Goal: Task Accomplishment & Management: Use online tool/utility

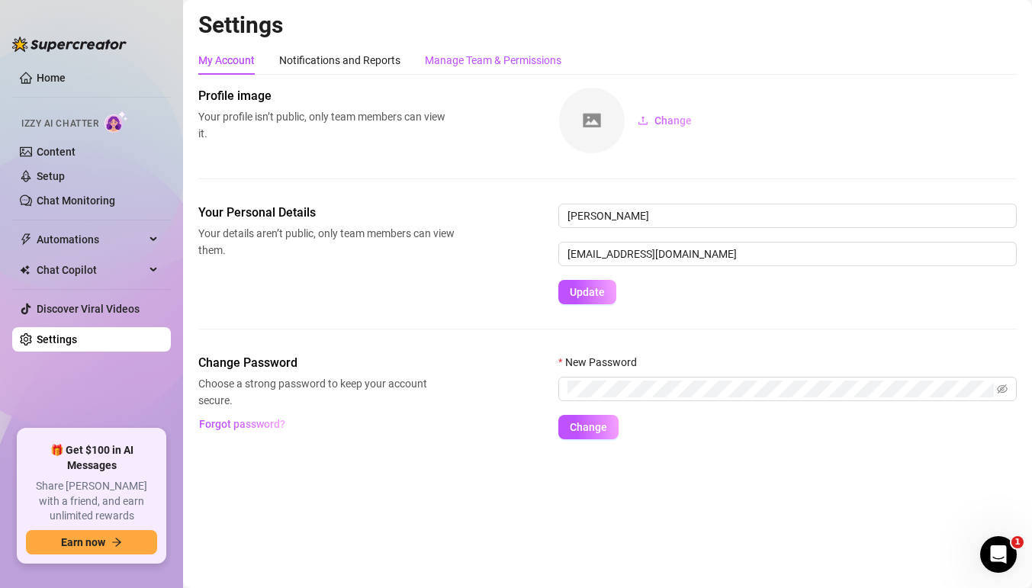
click at [481, 64] on div "Manage Team & Permissions" at bounding box center [493, 60] width 137 height 17
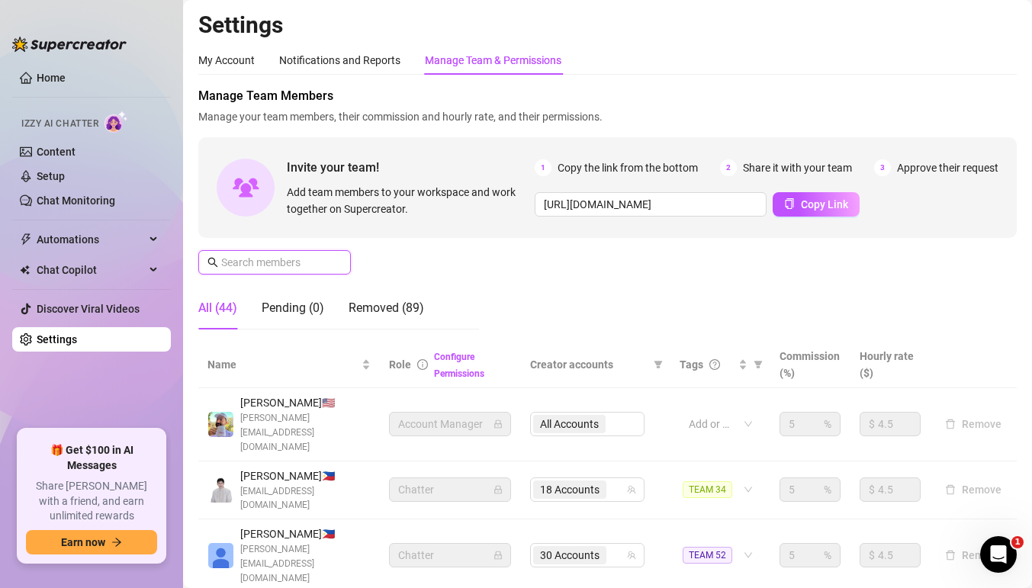
click at [298, 260] on input "text" at bounding box center [275, 262] width 108 height 17
click at [285, 257] on input "text" at bounding box center [275, 262] width 108 height 17
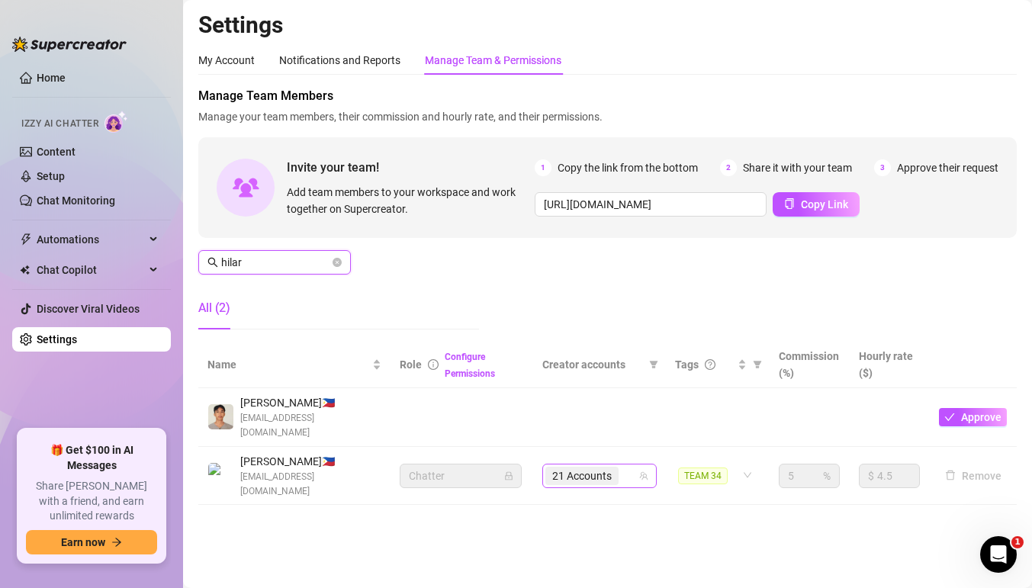
type input "hilar"
click at [622, 467] on input "search" at bounding box center [623, 476] width 3 height 18
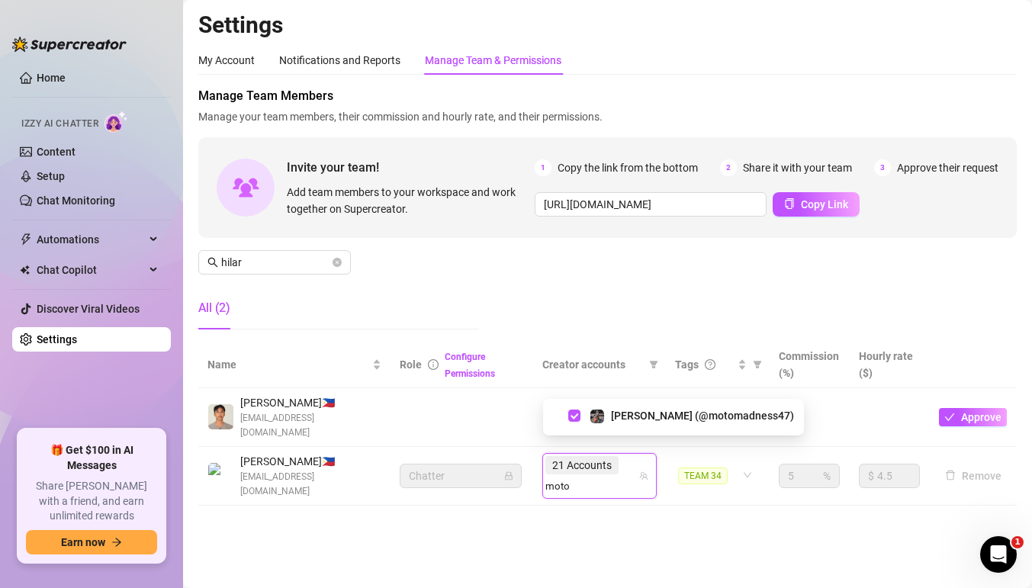
type input "moto"
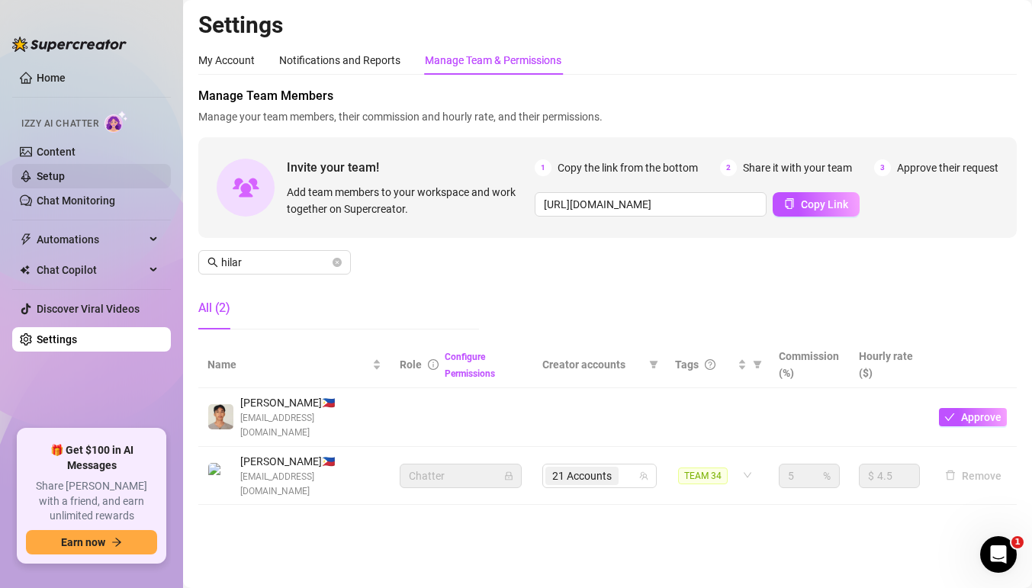
click at [60, 177] on link "Setup" at bounding box center [51, 176] width 28 height 12
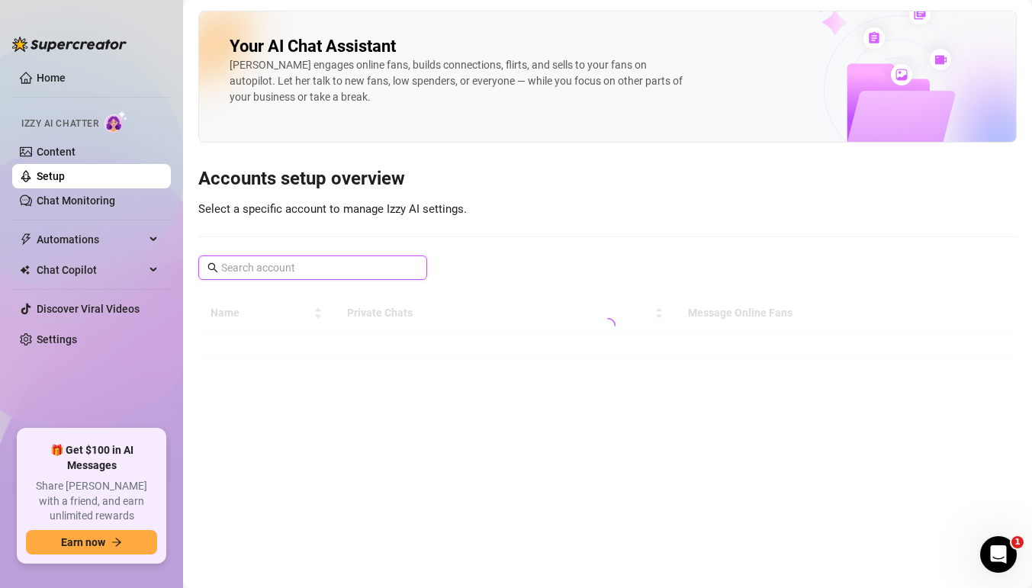
click at [381, 269] on input "text" at bounding box center [313, 267] width 185 height 17
click at [303, 273] on input "motoma" at bounding box center [313, 267] width 185 height 17
type input "moto"
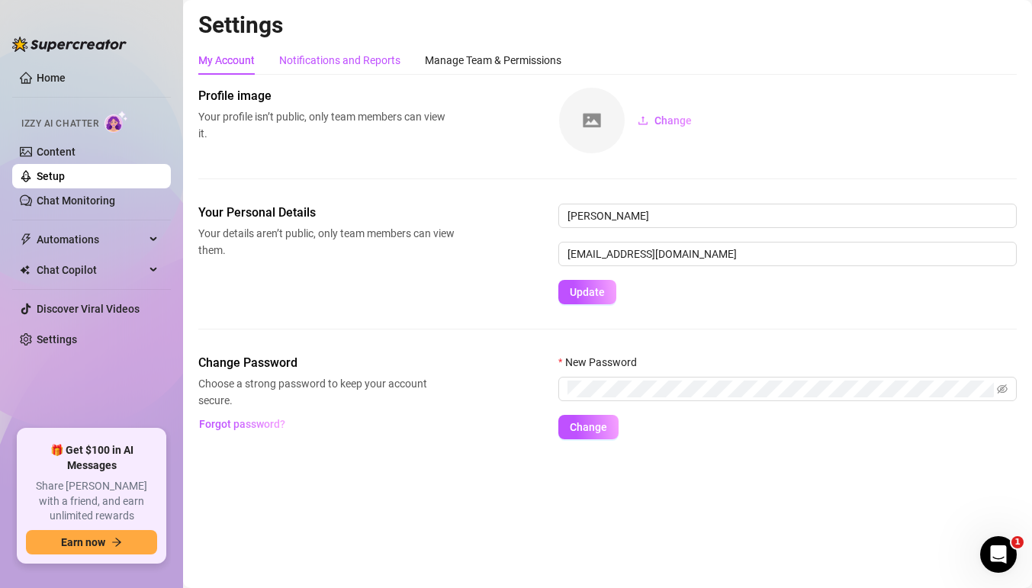
click at [352, 62] on div "Notifications and Reports" at bounding box center [339, 60] width 121 height 17
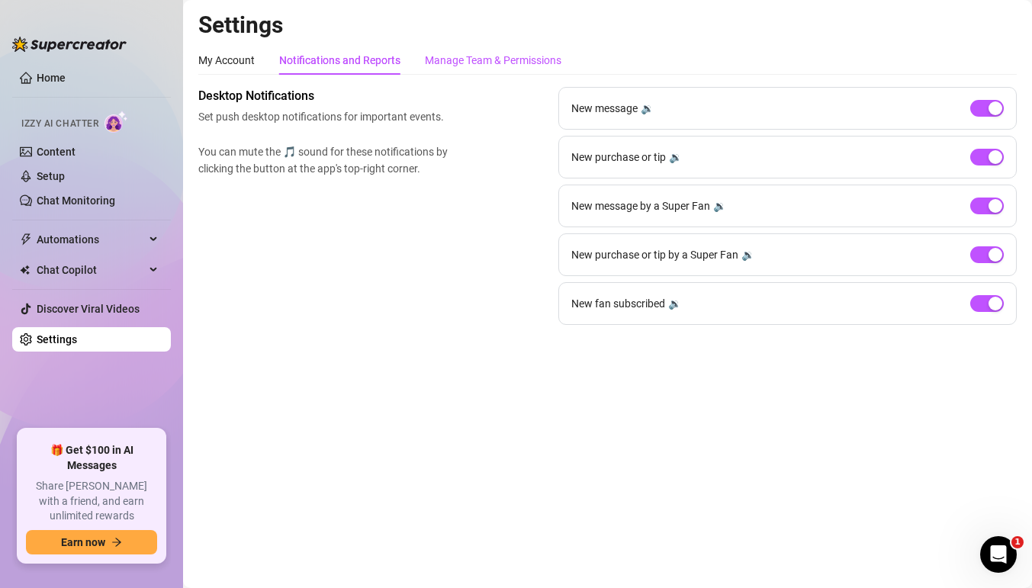
click at [496, 61] on div "Manage Team & Permissions" at bounding box center [493, 60] width 137 height 17
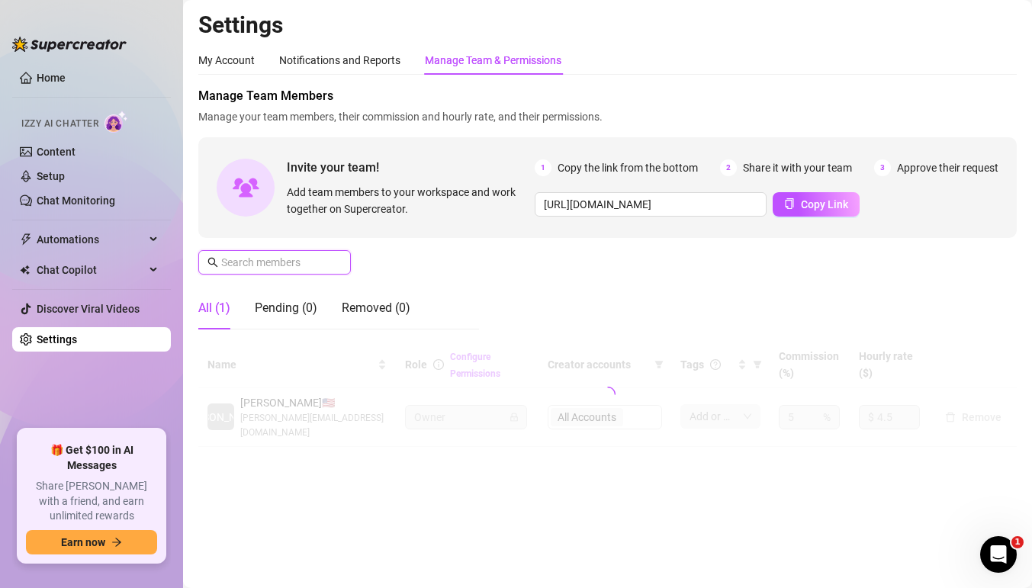
click at [254, 265] on input "text" at bounding box center [275, 262] width 108 height 17
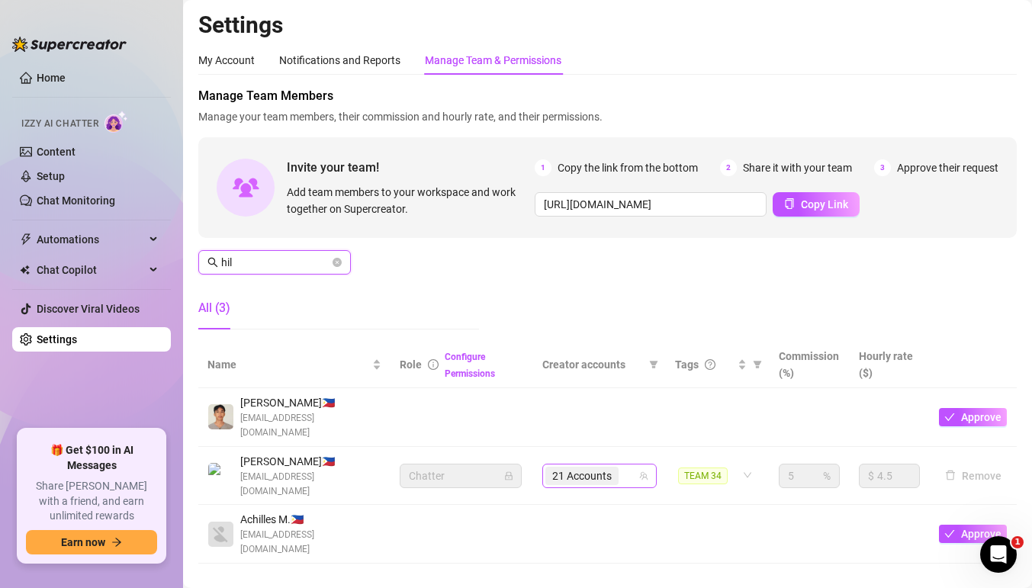
click at [626, 465] on div "21 Accounts" at bounding box center [591, 475] width 92 height 21
type input "hil"
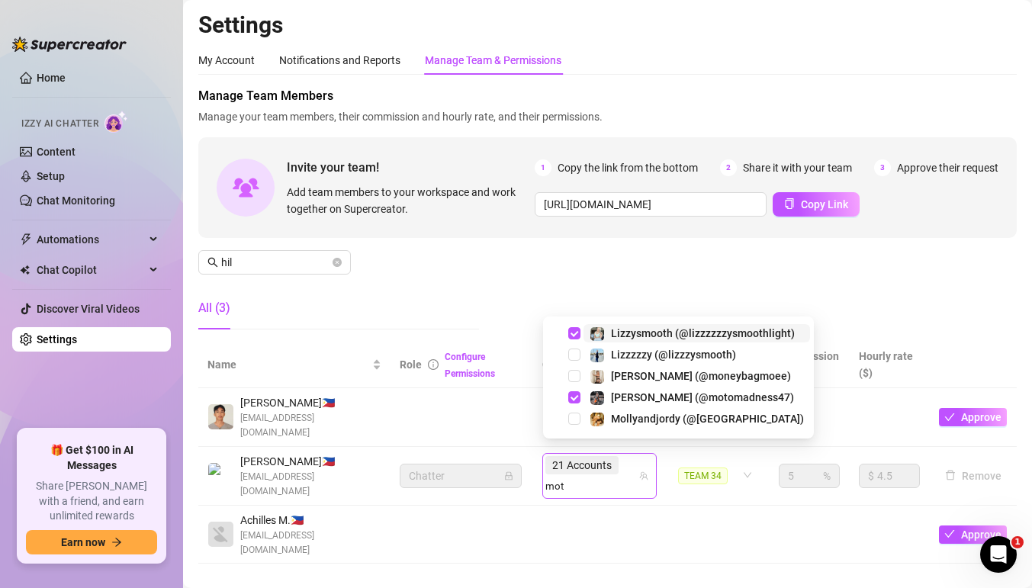
type input "moto"
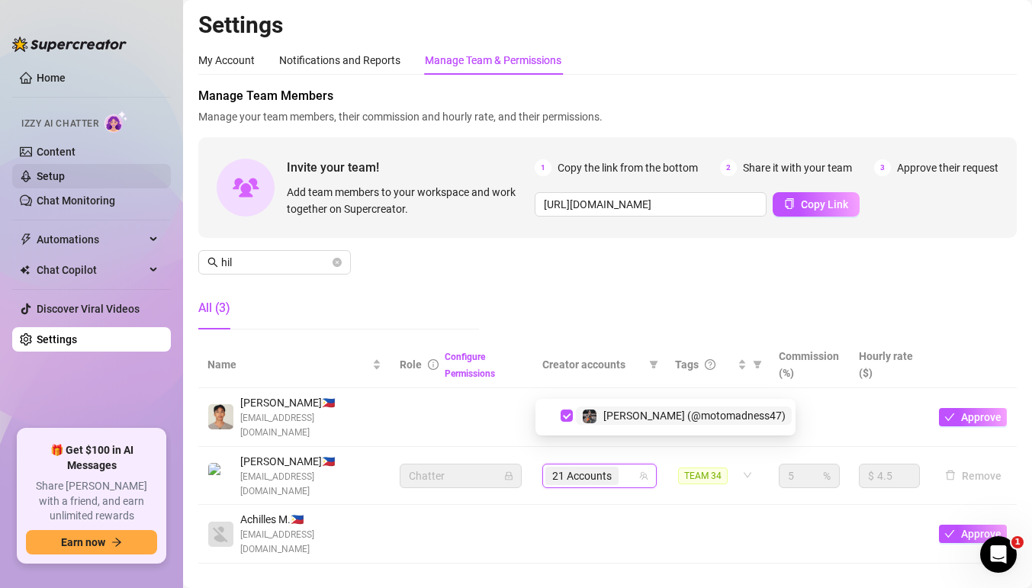
click at [65, 173] on link "Setup" at bounding box center [51, 176] width 28 height 12
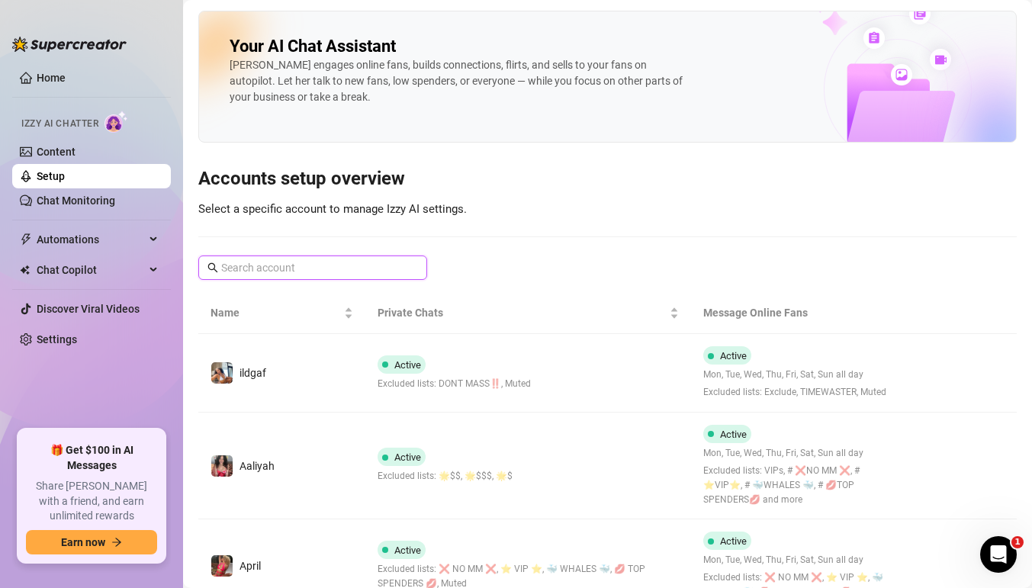
click at [365, 265] on input "text" at bounding box center [313, 267] width 185 height 17
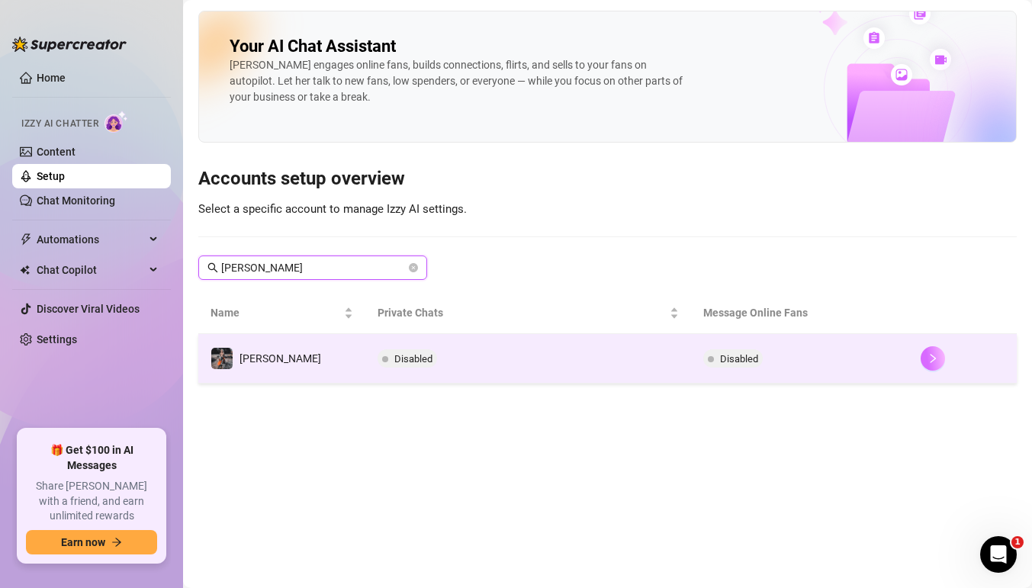
type input "[PERSON_NAME]"
click at [937, 356] on button "button" at bounding box center [933, 358] width 24 height 24
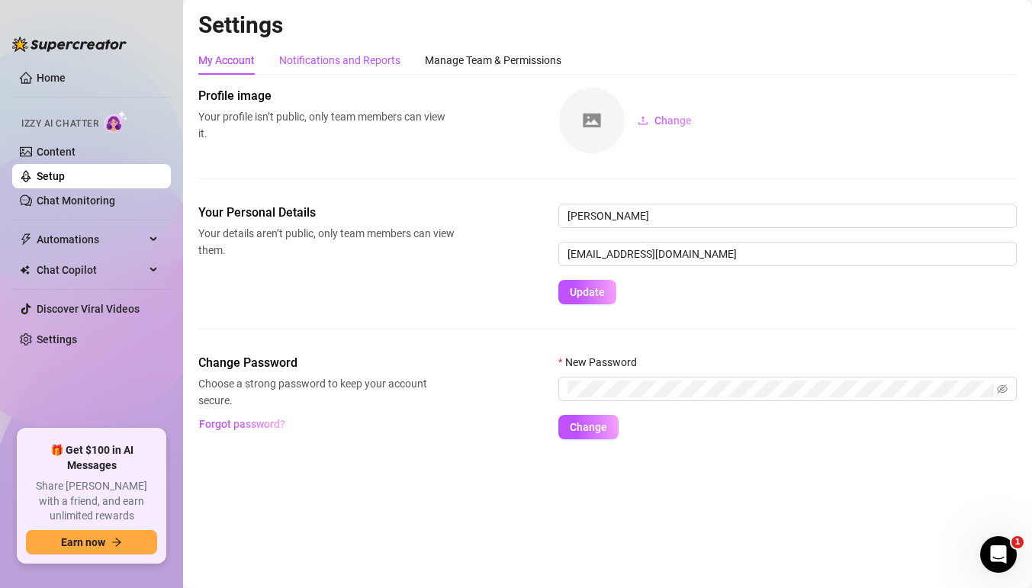
click at [326, 62] on div "Notifications and Reports" at bounding box center [339, 60] width 121 height 17
